Goal: Navigation & Orientation: Understand site structure

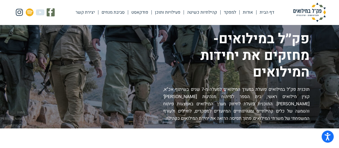
click at [201, 11] on link "קהילתיות כשיטה" at bounding box center [202, 12] width 36 height 12
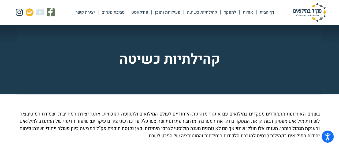
click at [247, 13] on link "אודות" at bounding box center [247, 12] width 17 height 12
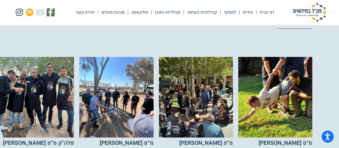
scroll to position [888, 0]
